Goal: Navigation & Orientation: Understand site structure

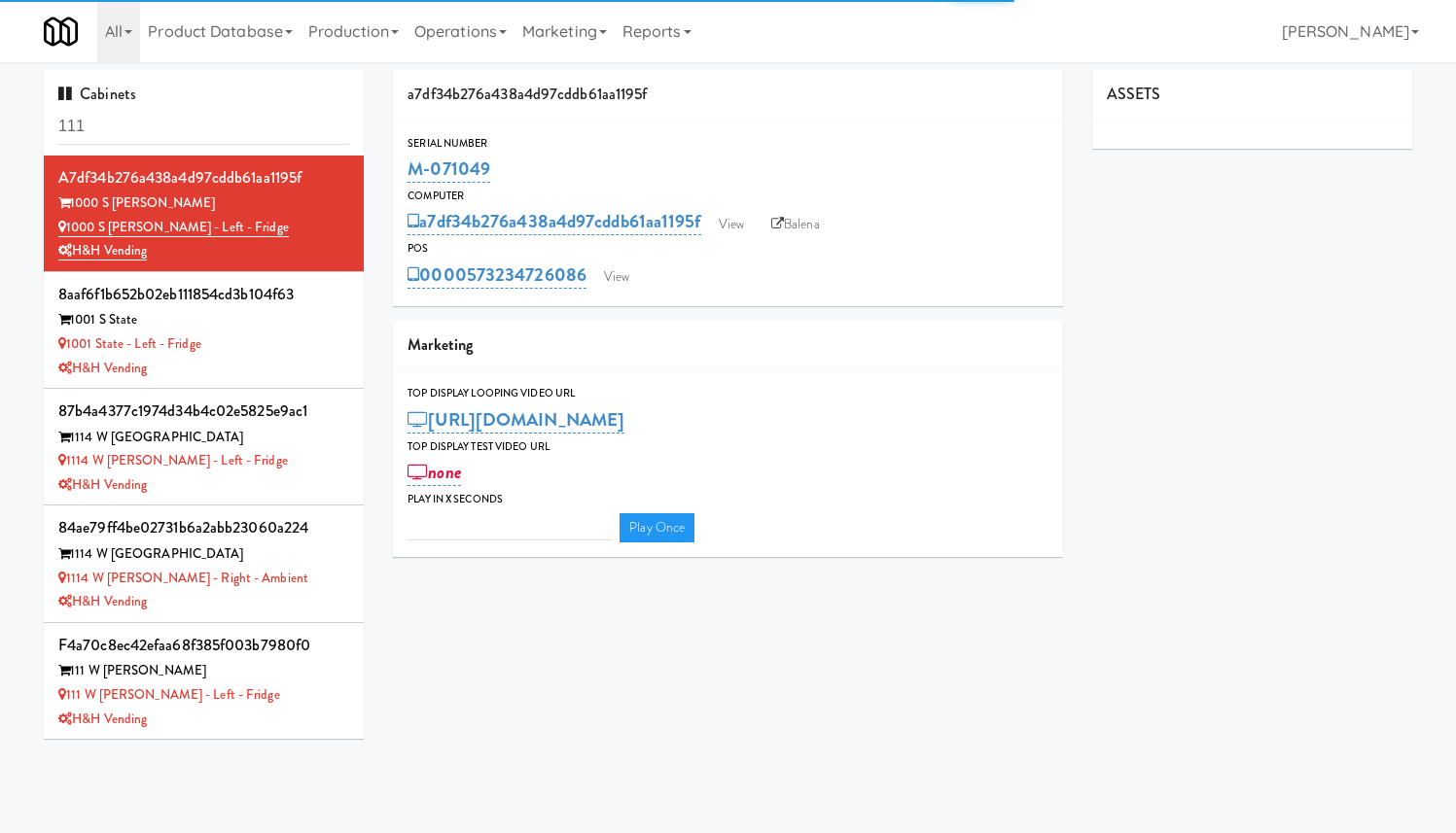
type input "3"
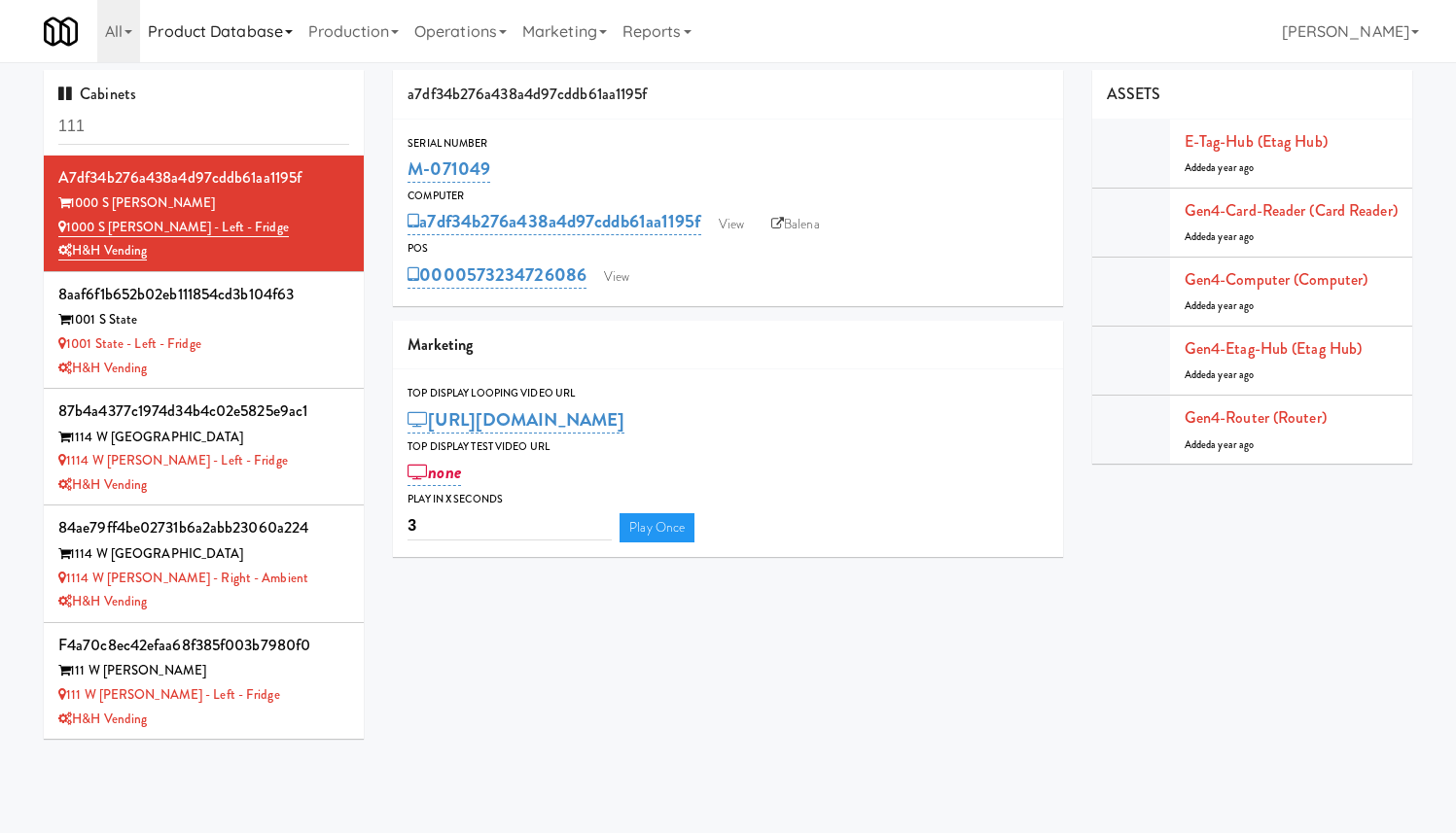
click at [214, 27] on link "Product Database" at bounding box center [221, 31] width 160 height 62
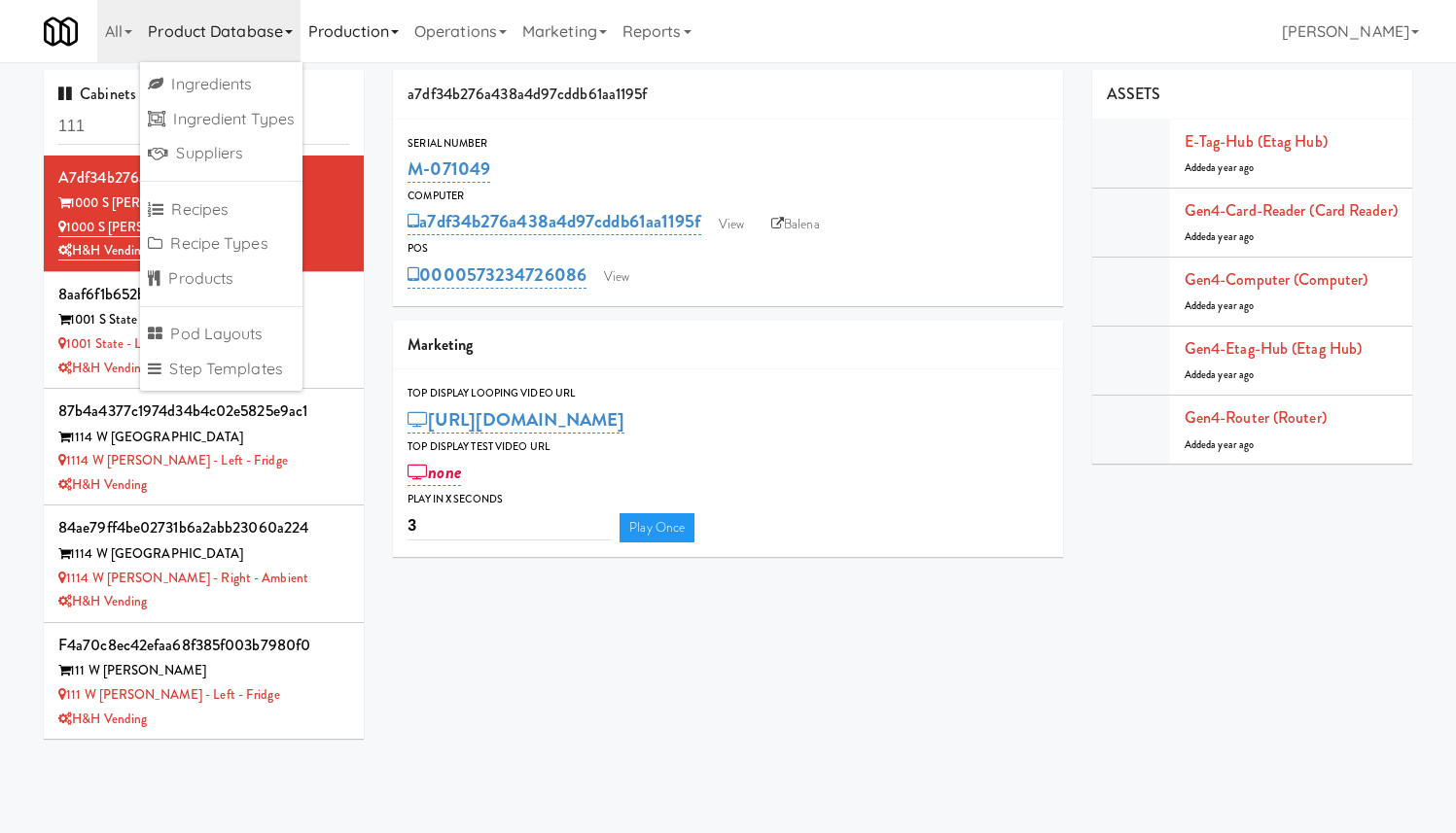
click at [392, 25] on link "Production" at bounding box center [353, 31] width 106 height 62
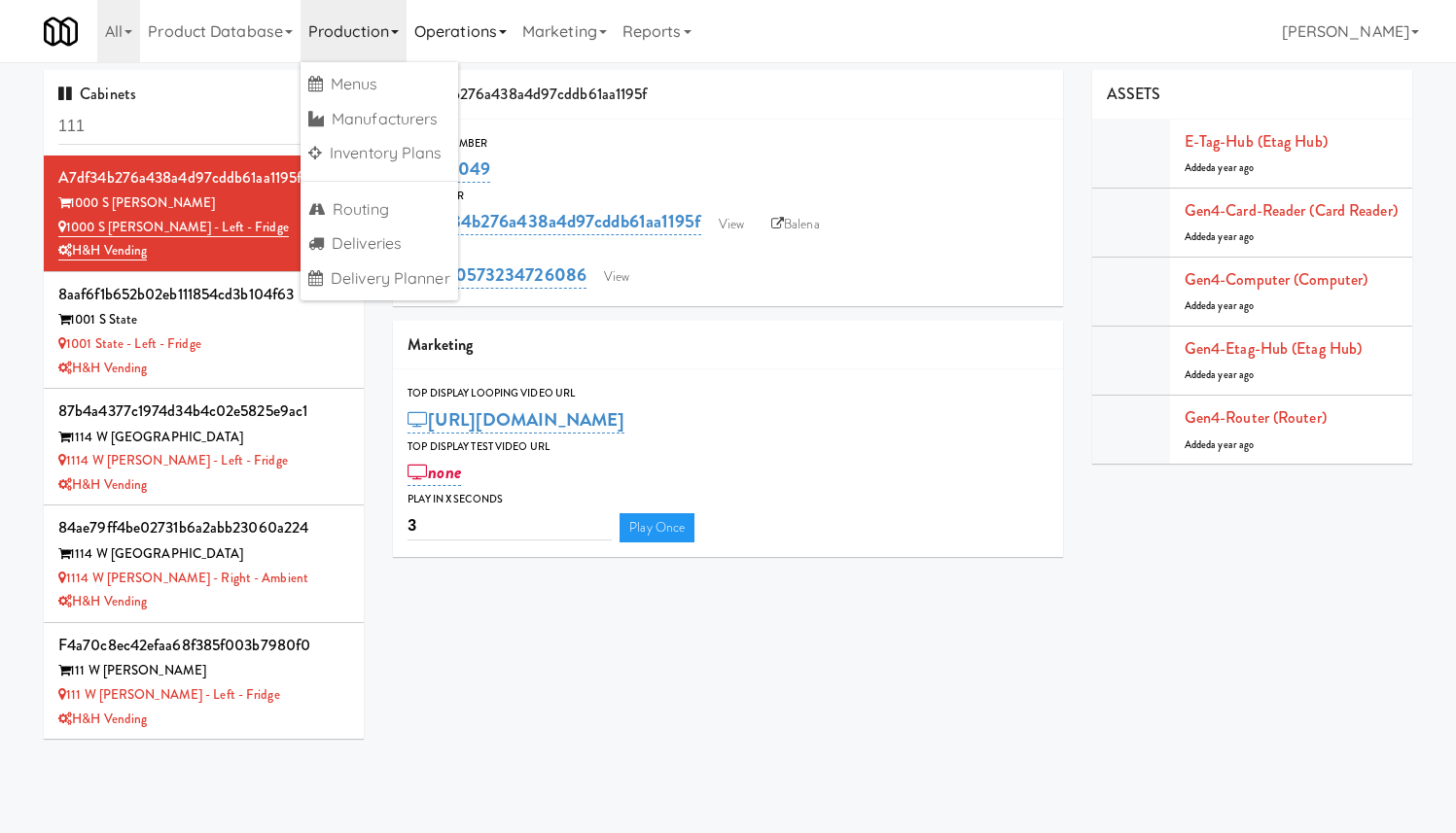
click at [485, 22] on link "Operations" at bounding box center [460, 31] width 108 height 62
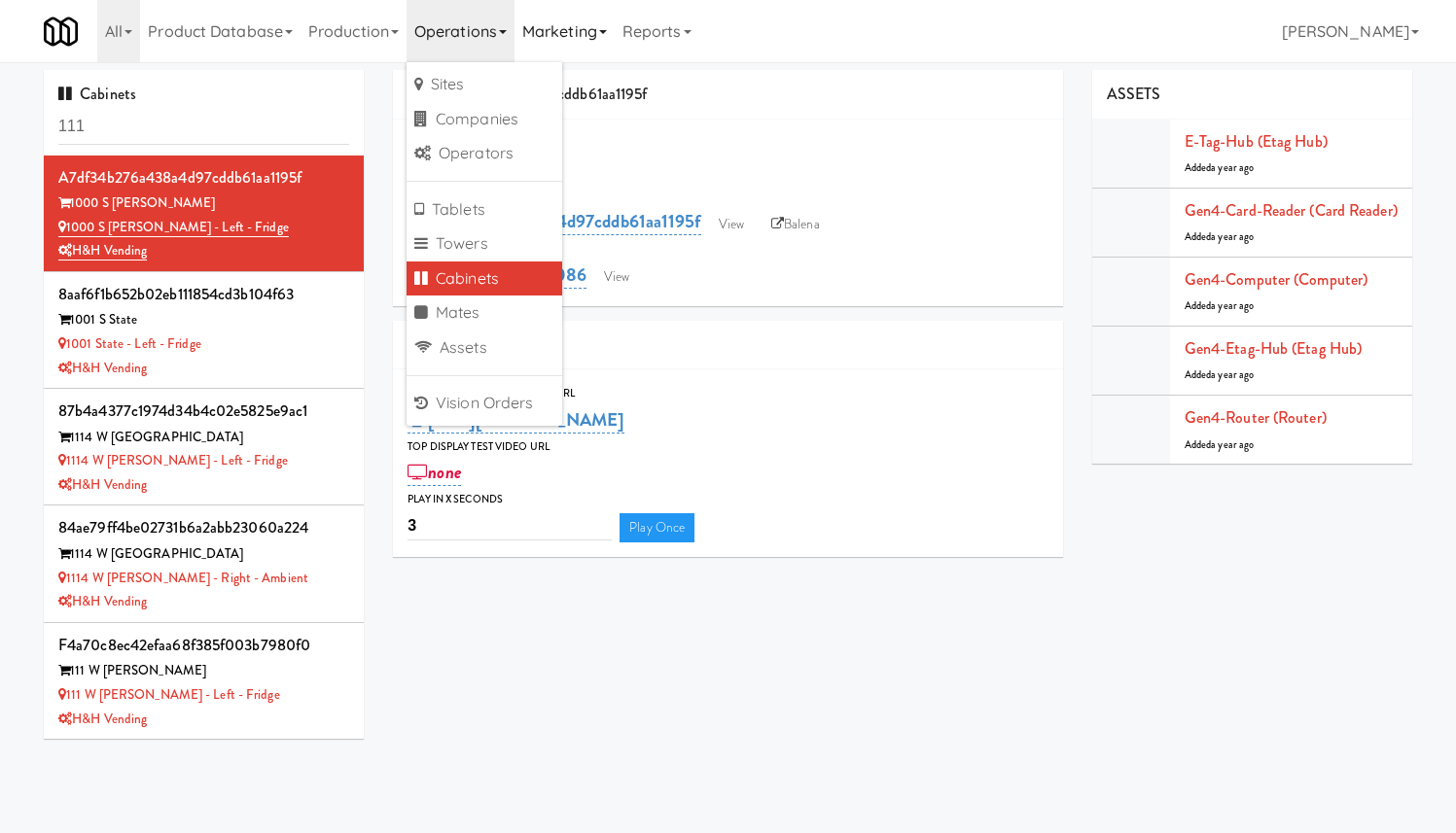
click at [571, 19] on link "Marketing" at bounding box center [564, 31] width 100 height 62
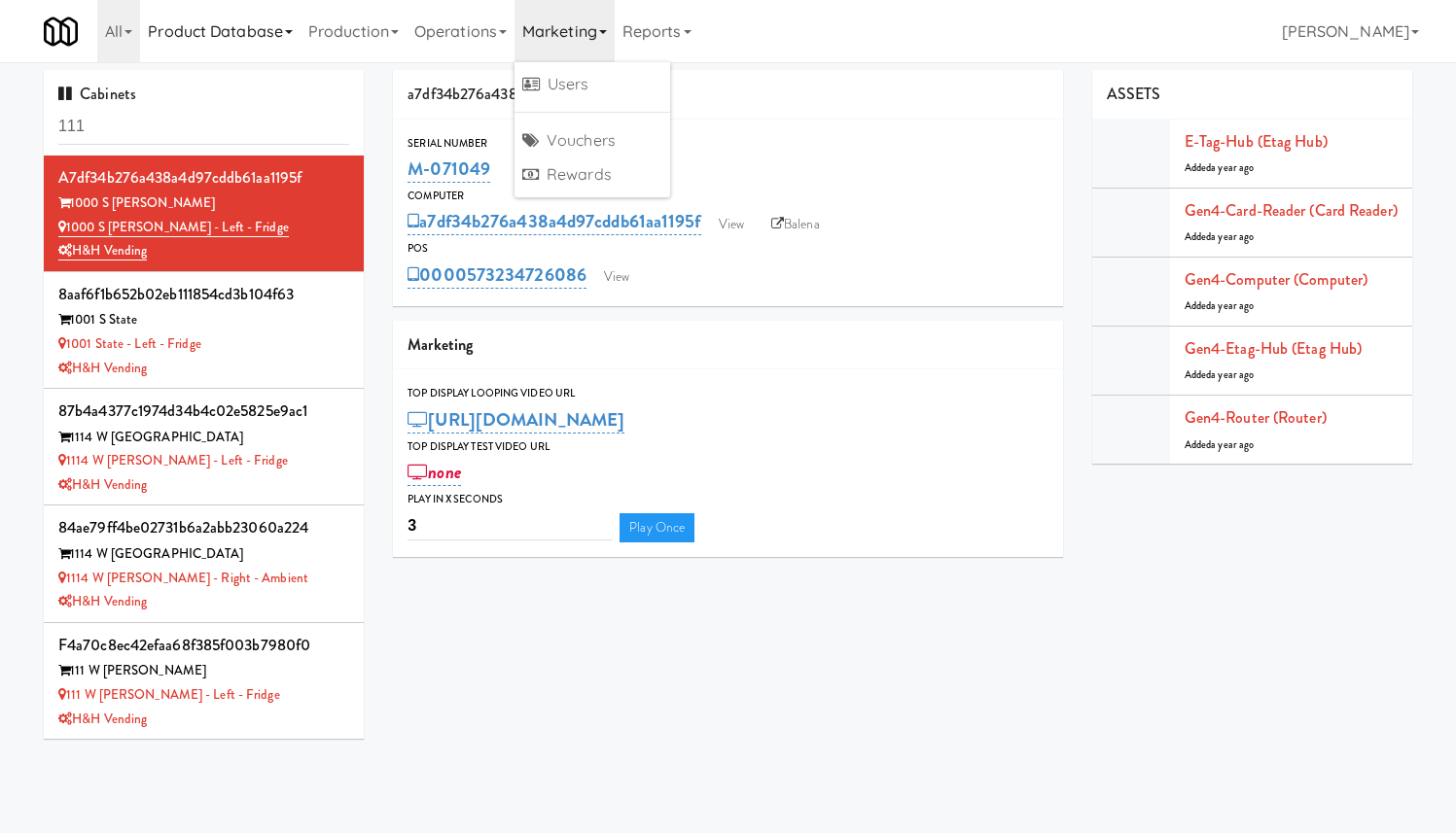
click at [242, 38] on link "Product Database" at bounding box center [221, 31] width 160 height 62
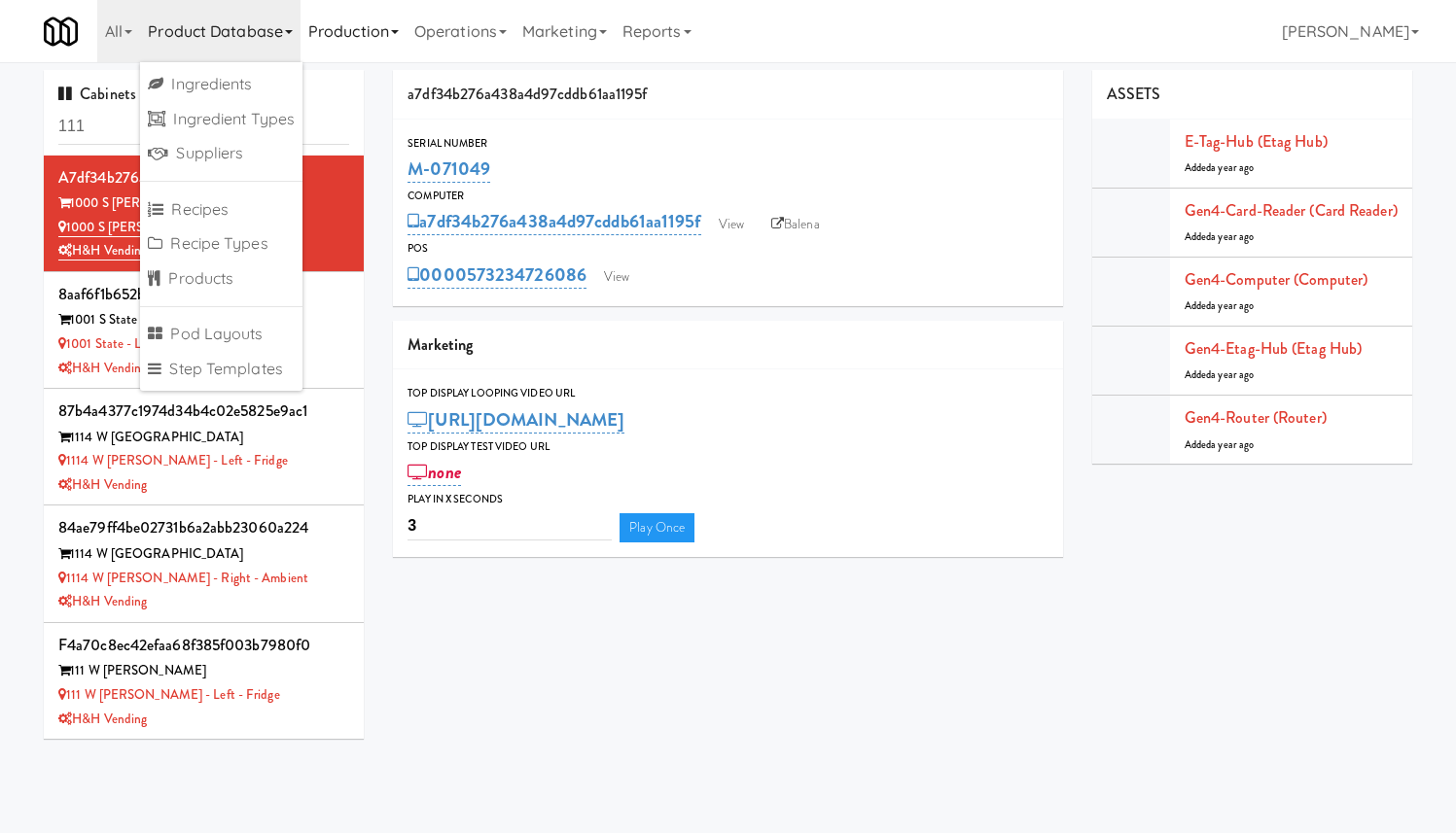
click at [340, 36] on link "Production" at bounding box center [353, 31] width 106 height 62
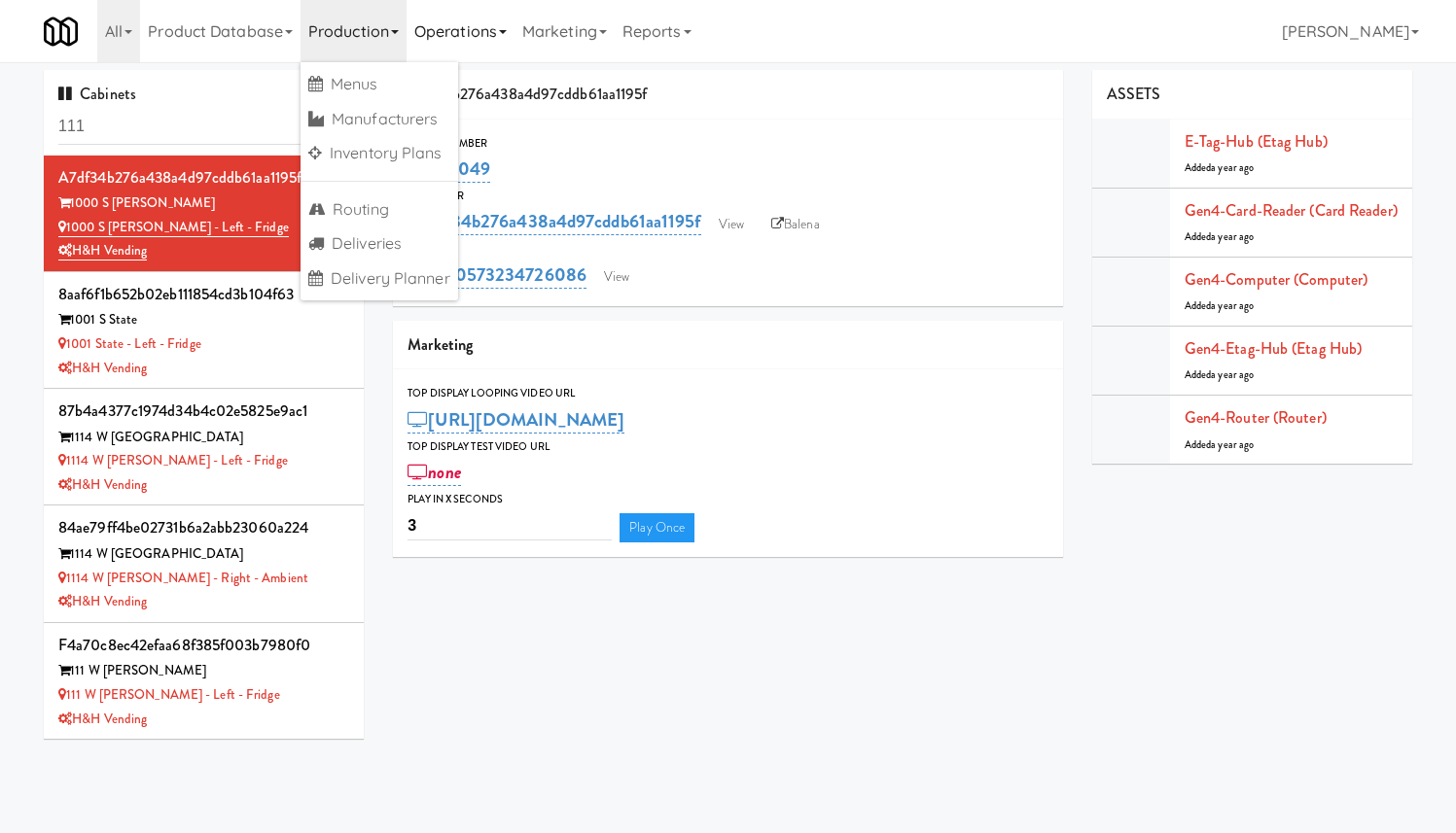
click at [474, 36] on link "Operations" at bounding box center [460, 31] width 108 height 62
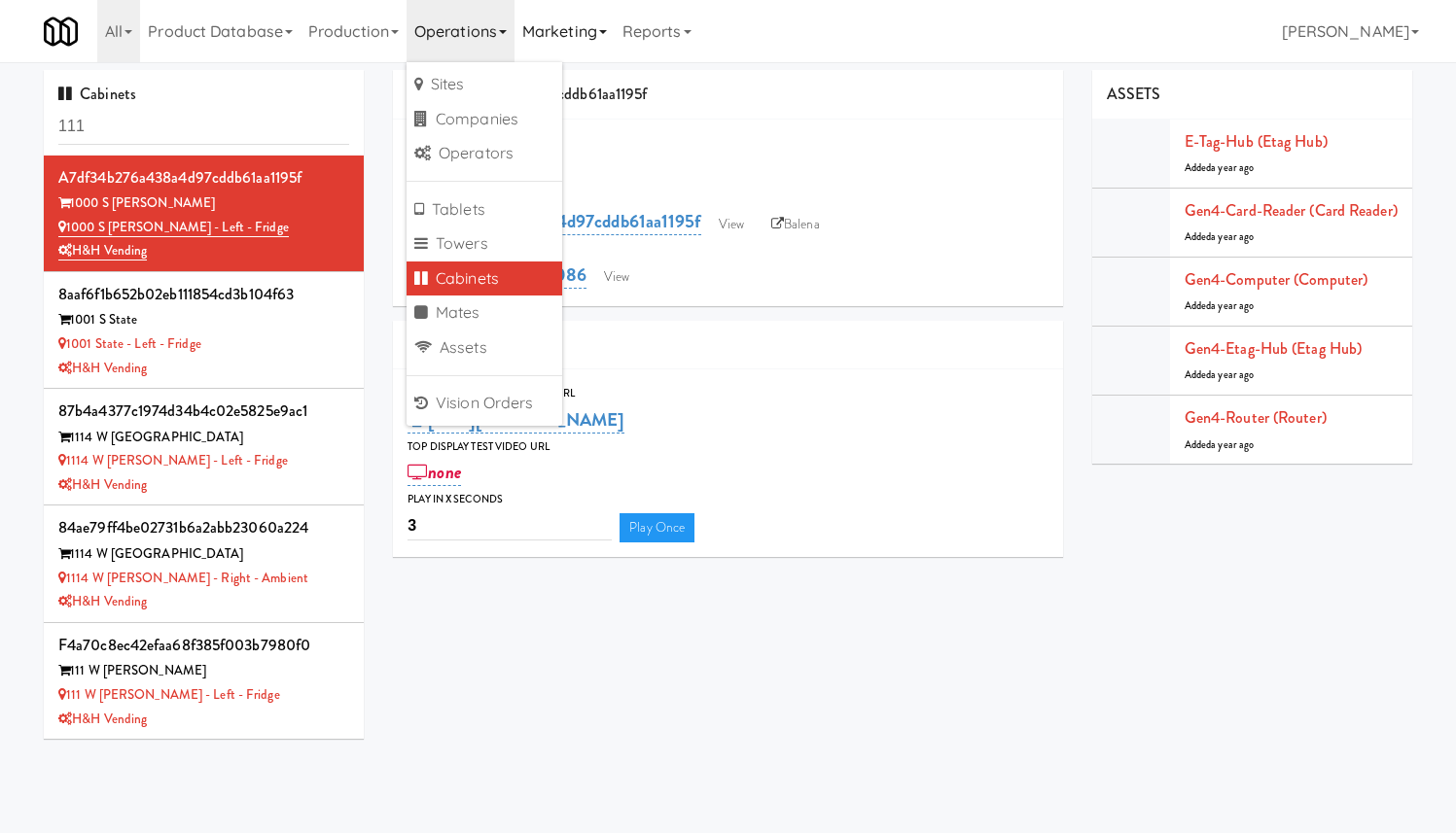
click at [553, 33] on link "Marketing" at bounding box center [564, 31] width 100 height 62
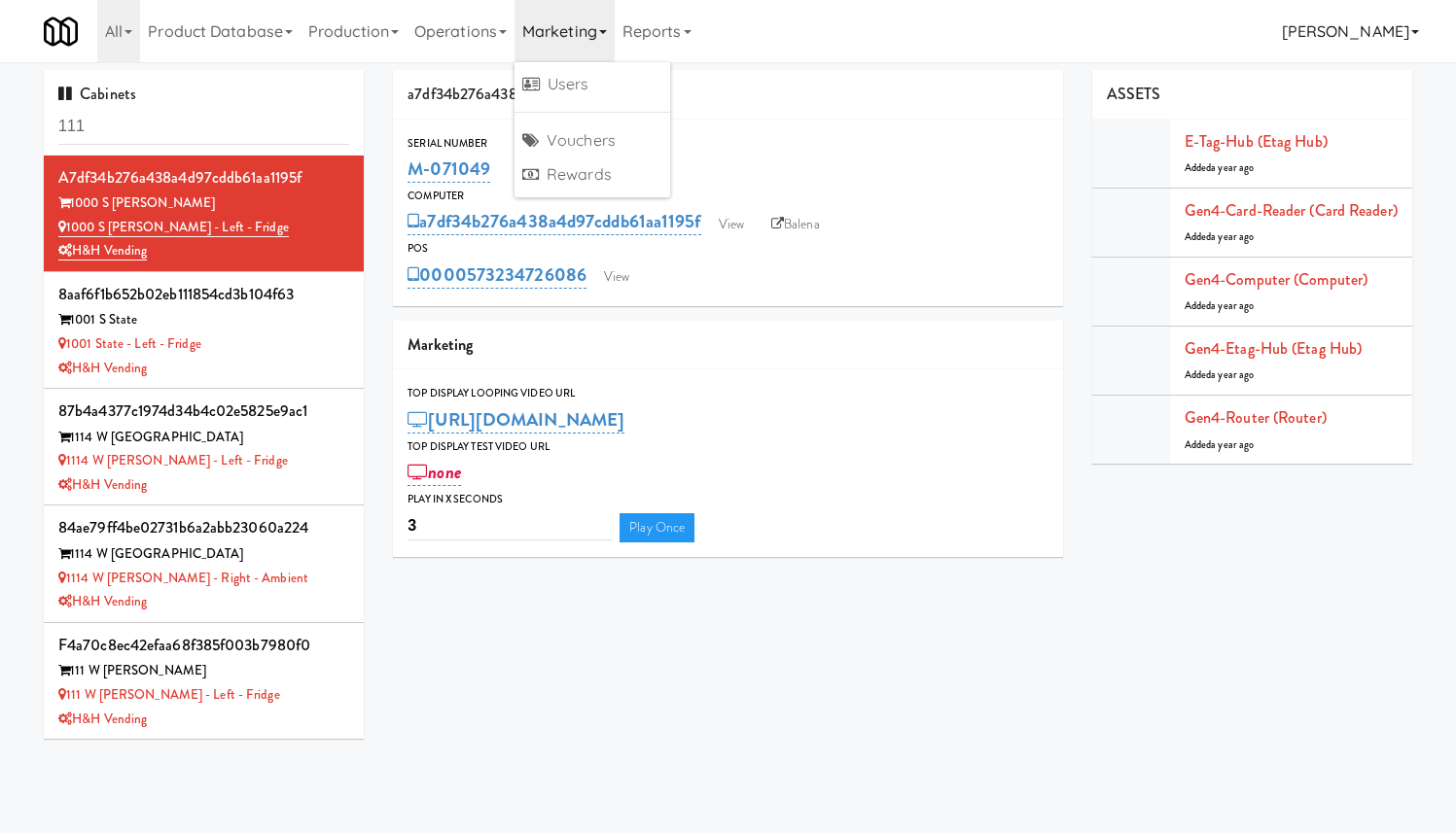
click at [1315, 29] on link "[PERSON_NAME]" at bounding box center [1350, 31] width 152 height 62
click at [236, 37] on link "Product Database" at bounding box center [221, 31] width 160 height 62
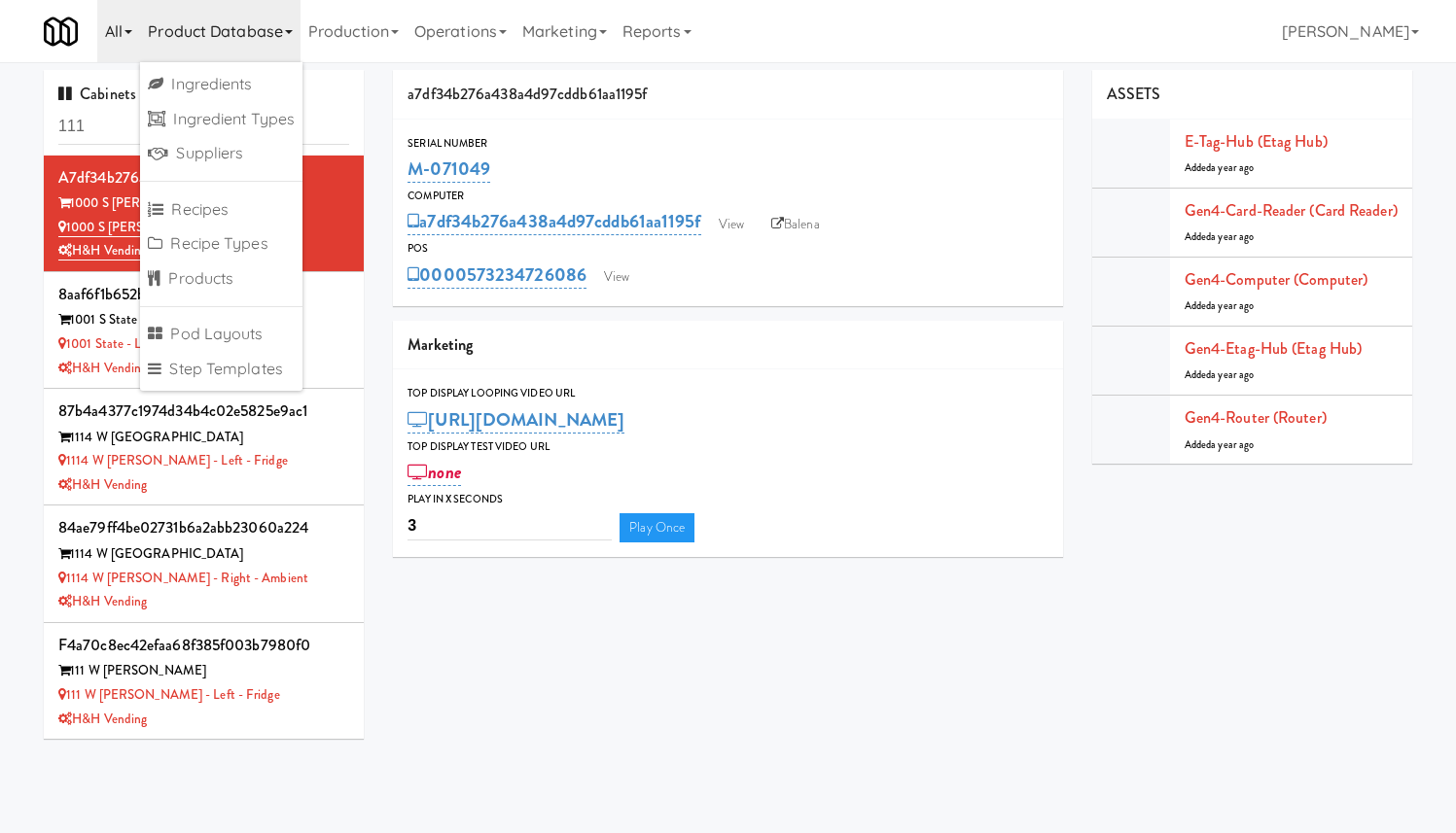
click at [125, 29] on link "All" at bounding box center [118, 31] width 43 height 62
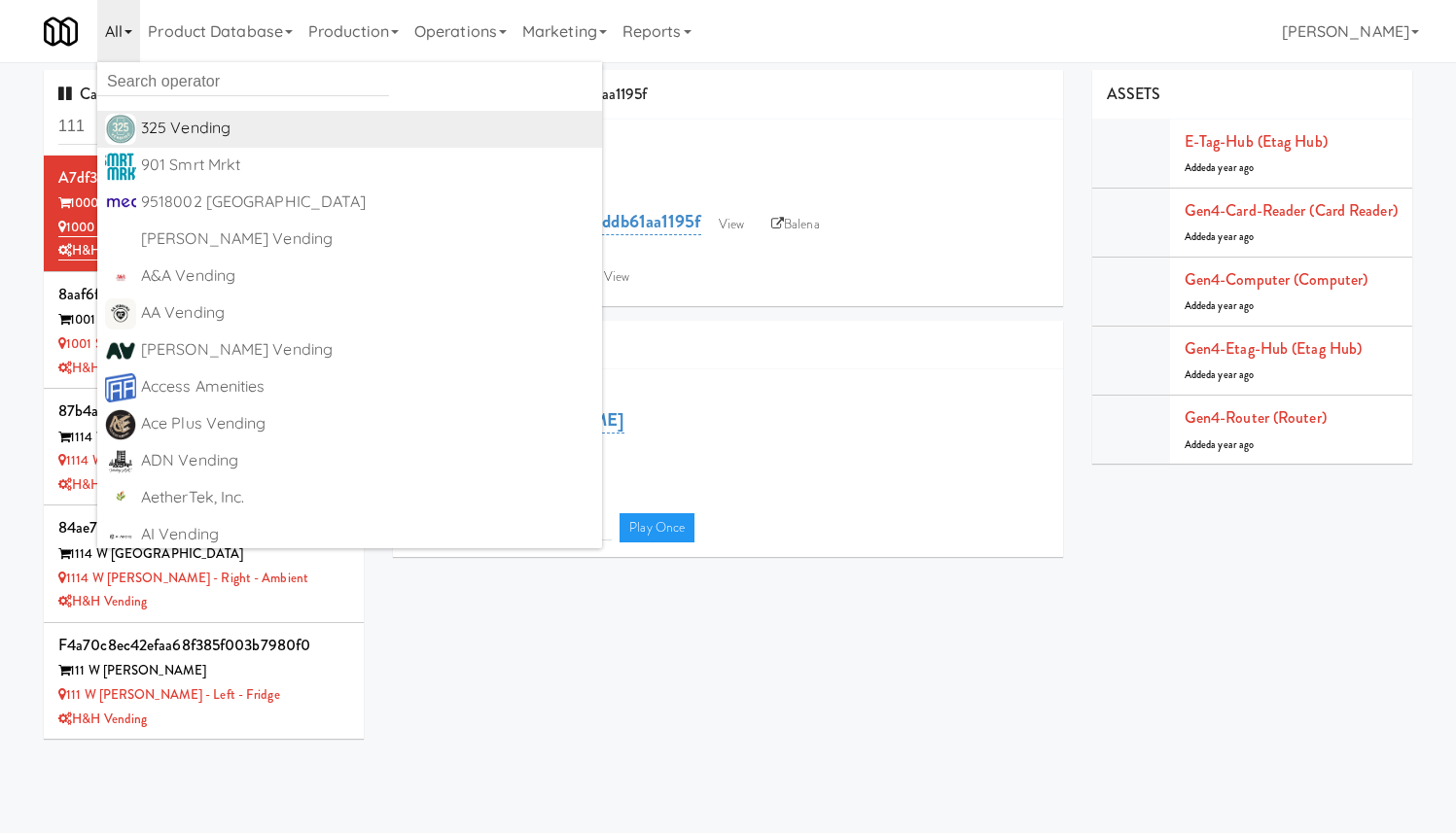
click at [196, 139] on div "325 Vending" at bounding box center [368, 128] width 453 height 29
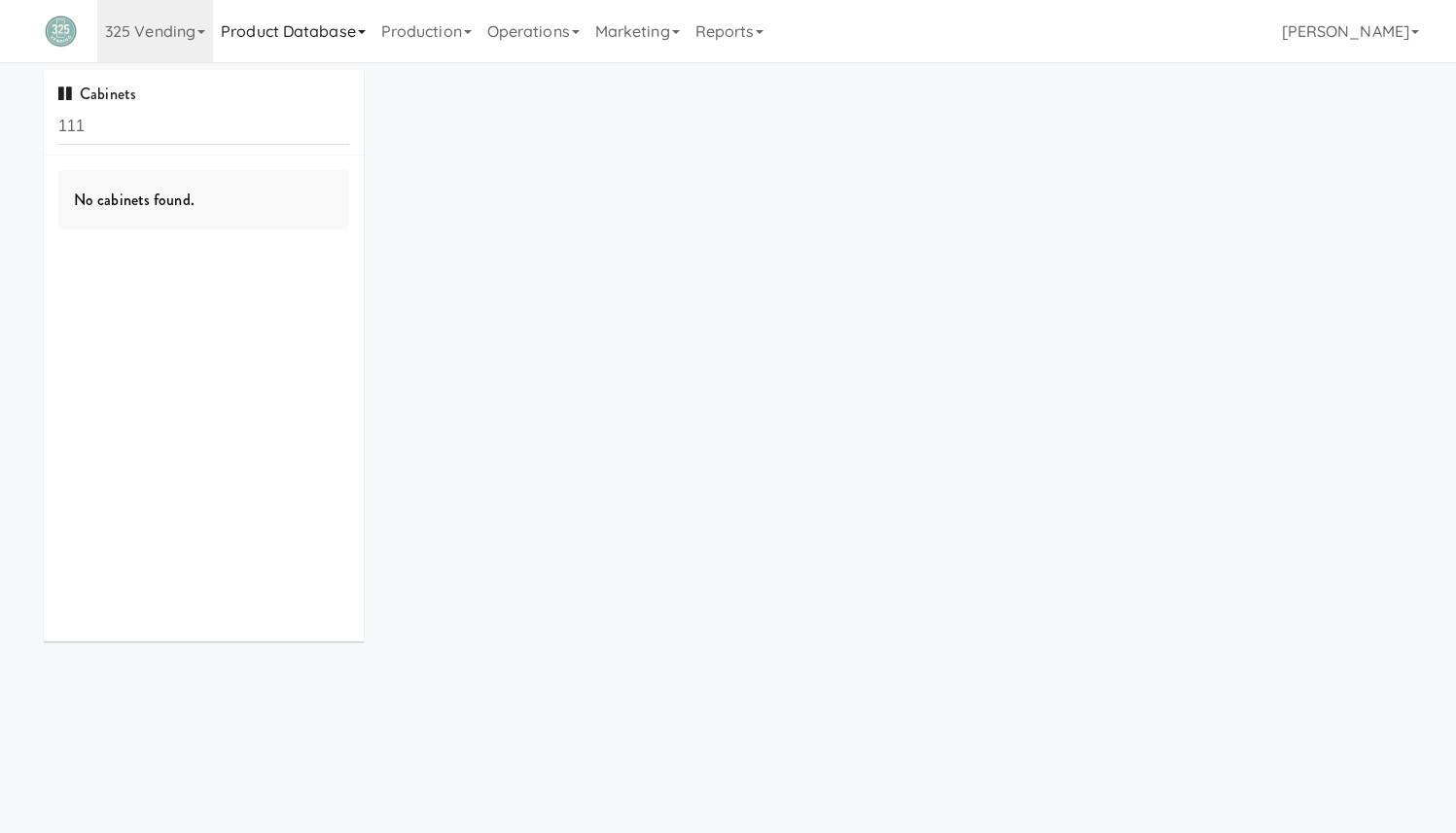
click at [245, 26] on link "Product Database" at bounding box center [293, 31] width 160 height 62
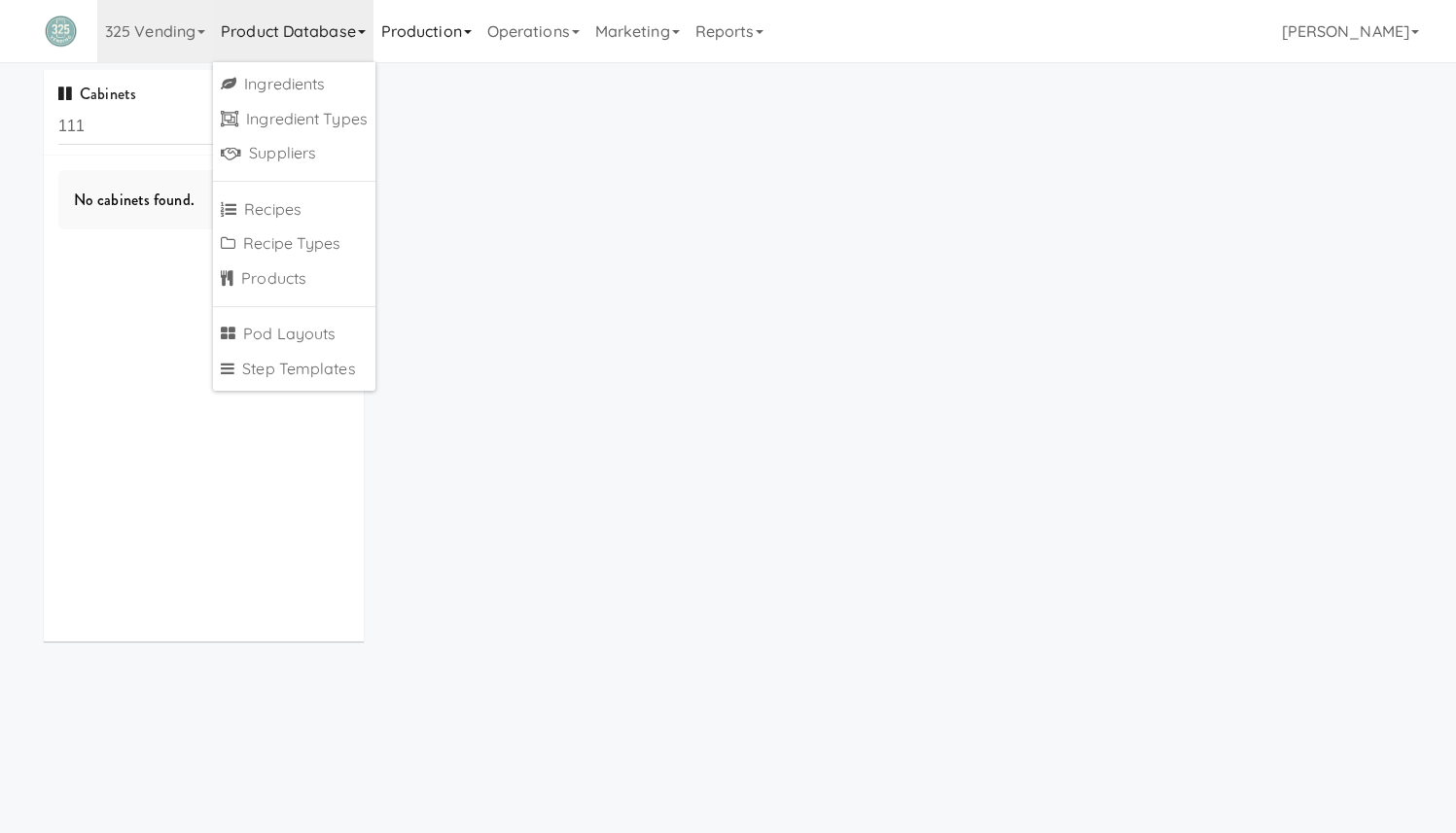
click at [428, 24] on link "Production" at bounding box center [425, 31] width 106 height 62
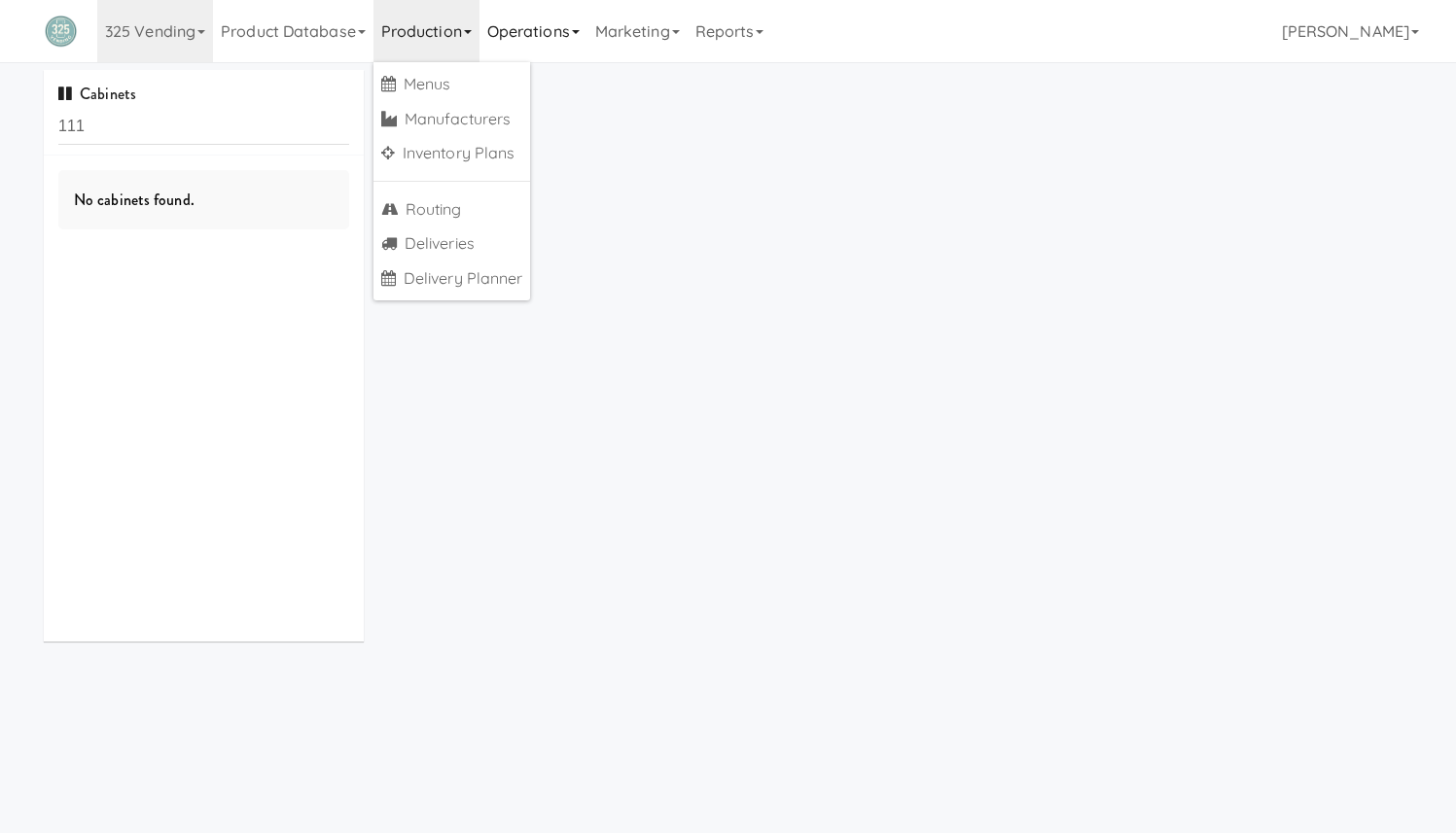
click at [546, 41] on link "Operations" at bounding box center [533, 31] width 108 height 62
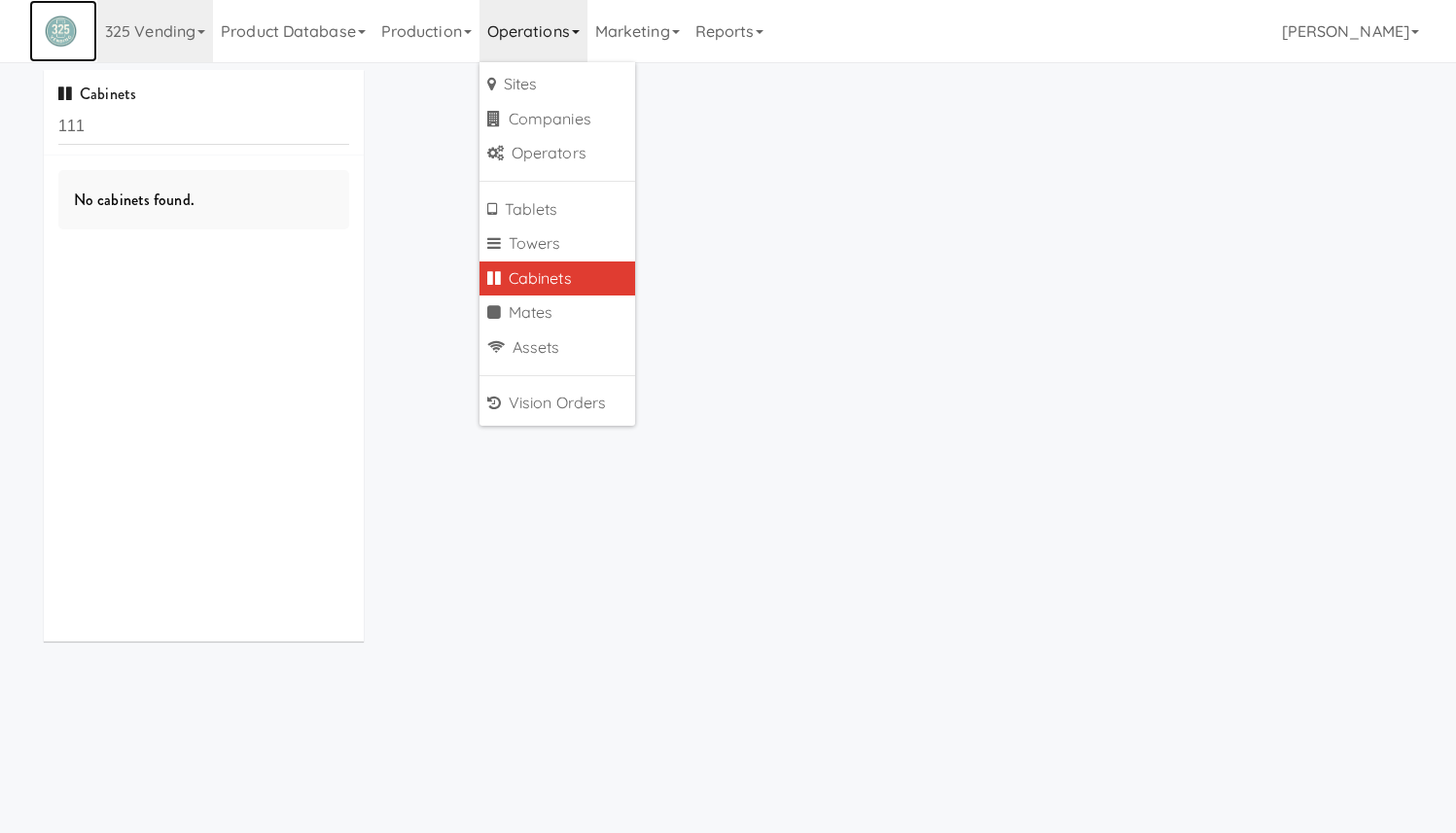
click at [55, 48] on link at bounding box center [62, 31] width 68 height 62
